Goal: Find specific page/section: Find specific page/section

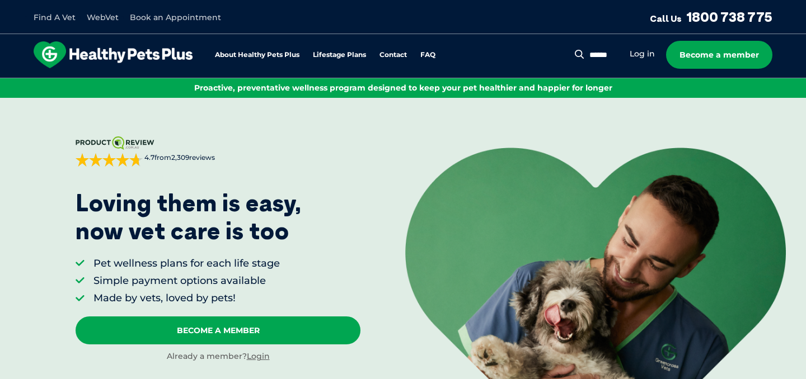
click at [98, 13] on link "WebVet" at bounding box center [103, 17] width 32 height 10
click at [97, 15] on link "WebVet" at bounding box center [103, 17] width 32 height 10
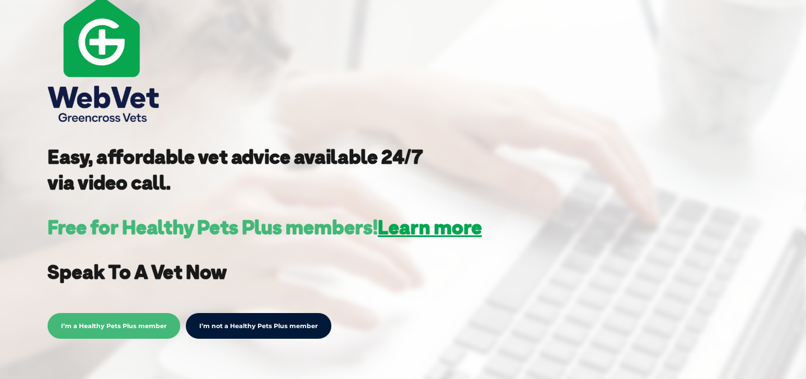
scroll to position [251, 0]
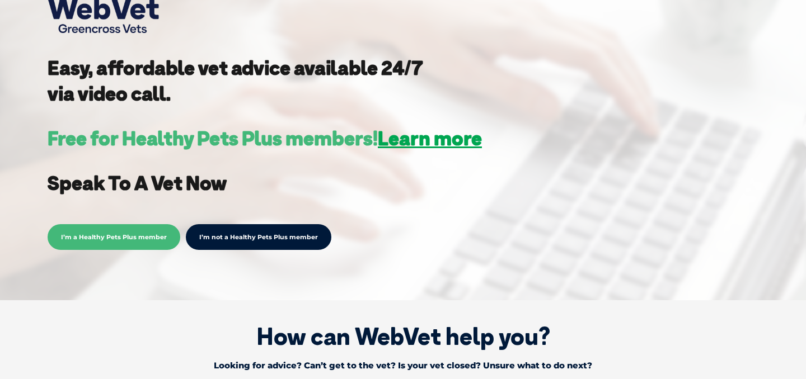
click at [126, 242] on span "I’m a Healthy Pets Plus member" at bounding box center [114, 237] width 133 height 26
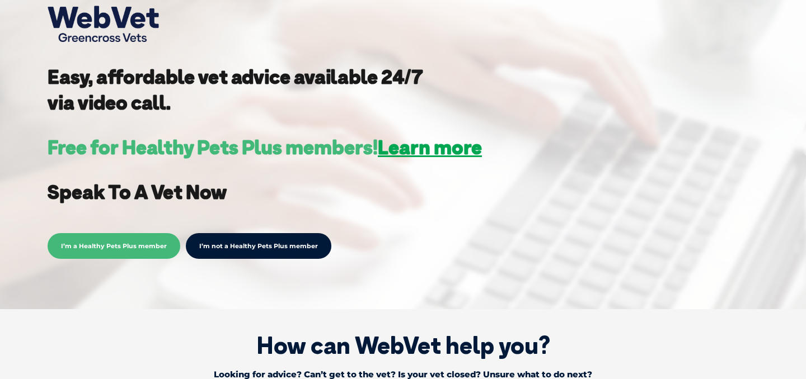
scroll to position [244, 0]
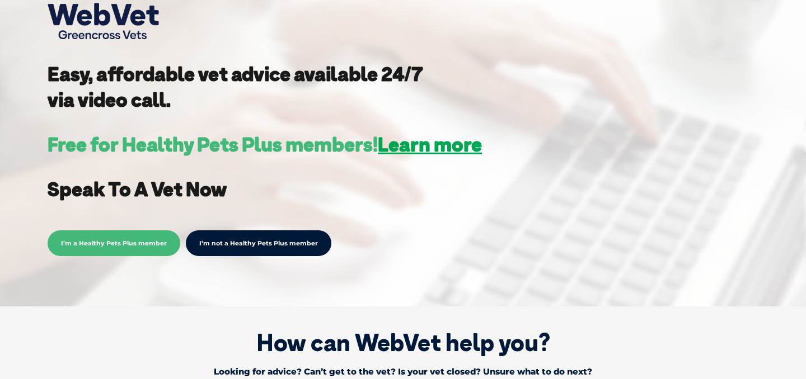
click at [112, 247] on span "I’m a Healthy Pets Plus member" at bounding box center [114, 244] width 133 height 26
